Goal: Navigation & Orientation: Go to known website

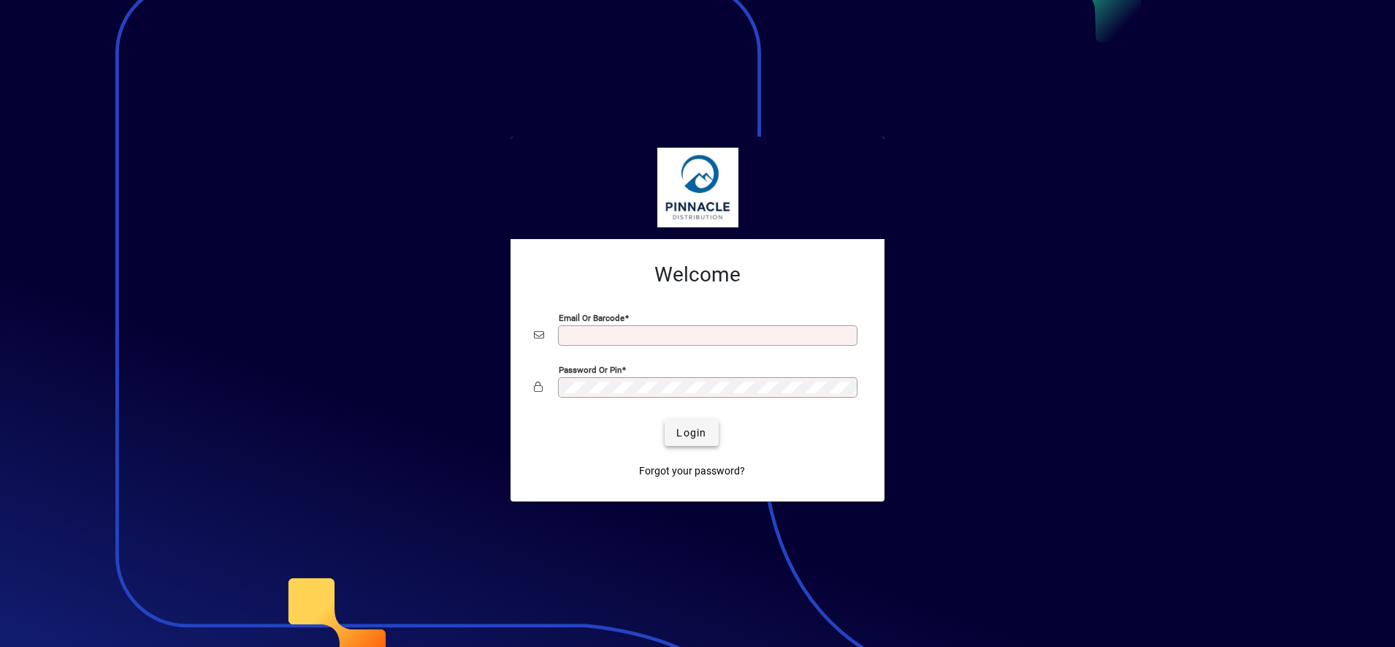
type input "**********"
click at [703, 425] on span "Login" at bounding box center [692, 432] width 30 height 15
